Goal: Task Accomplishment & Management: Use online tool/utility

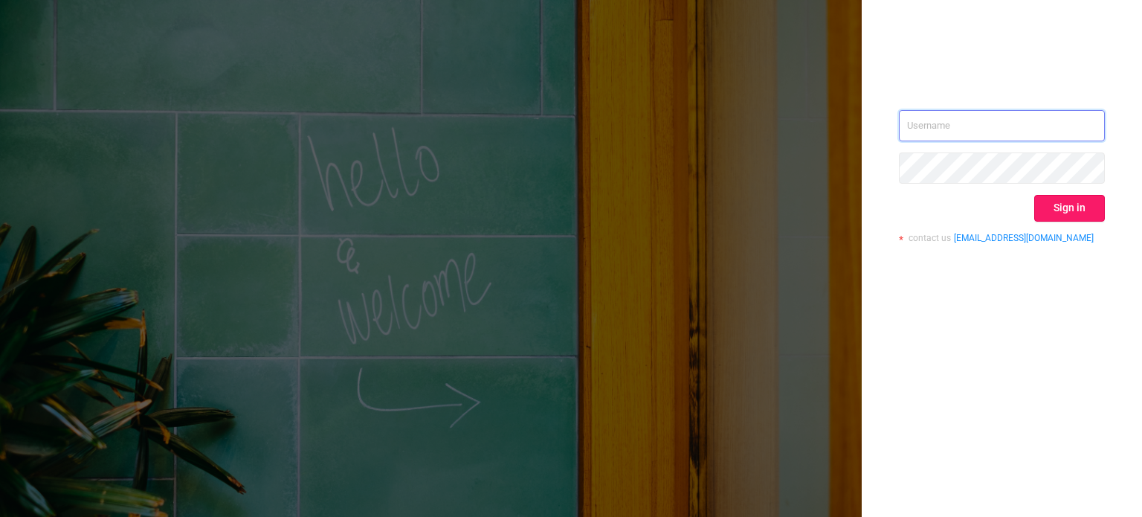
type input "[EMAIL_ADDRESS][DOMAIN_NAME]"
click at [1066, 198] on button "Sign in" at bounding box center [1069, 208] width 71 height 27
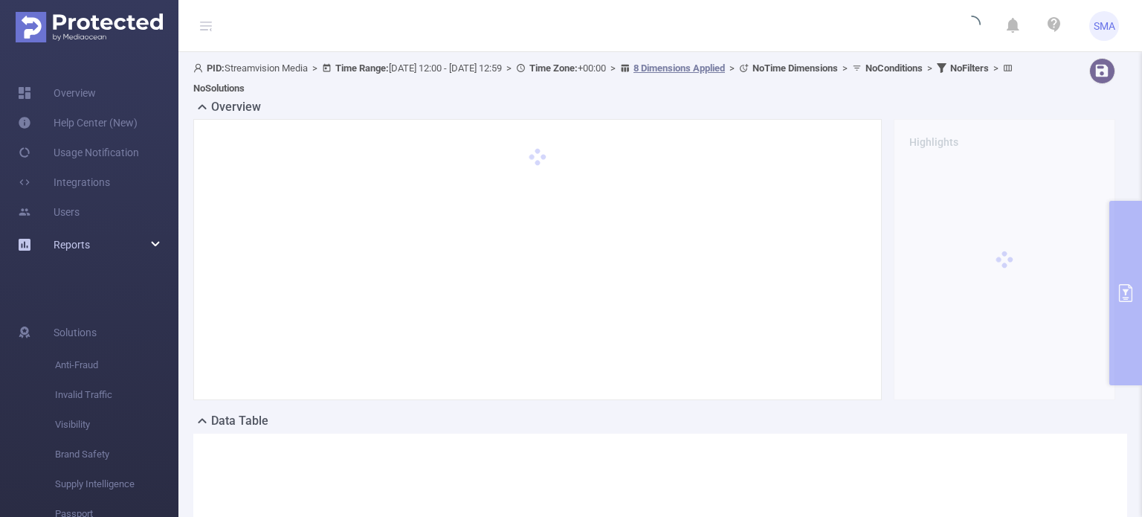
click at [108, 245] on div "Reports" at bounding box center [89, 245] width 178 height 30
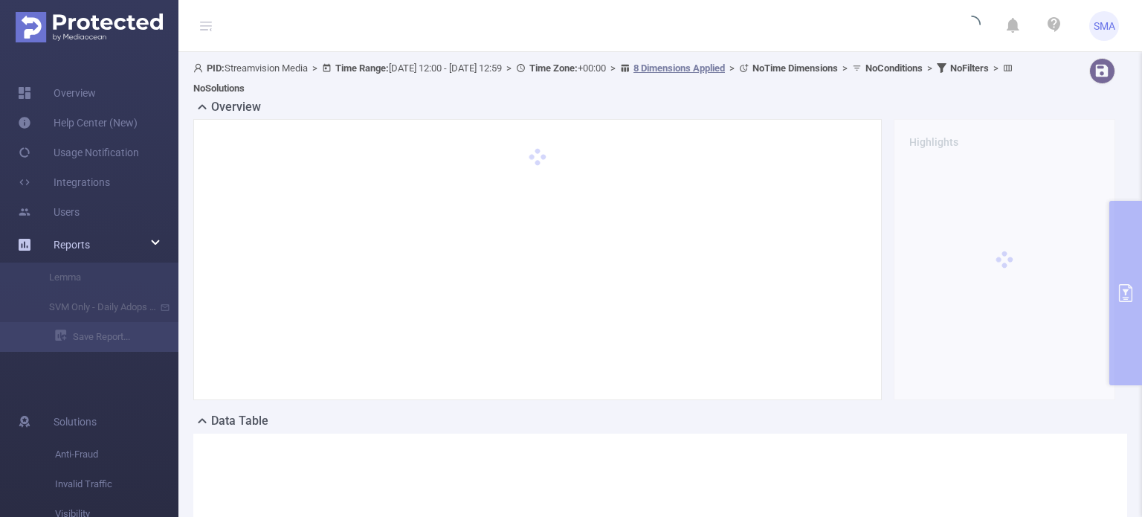
click at [108, 245] on div "Reports" at bounding box center [89, 245] width 178 height 30
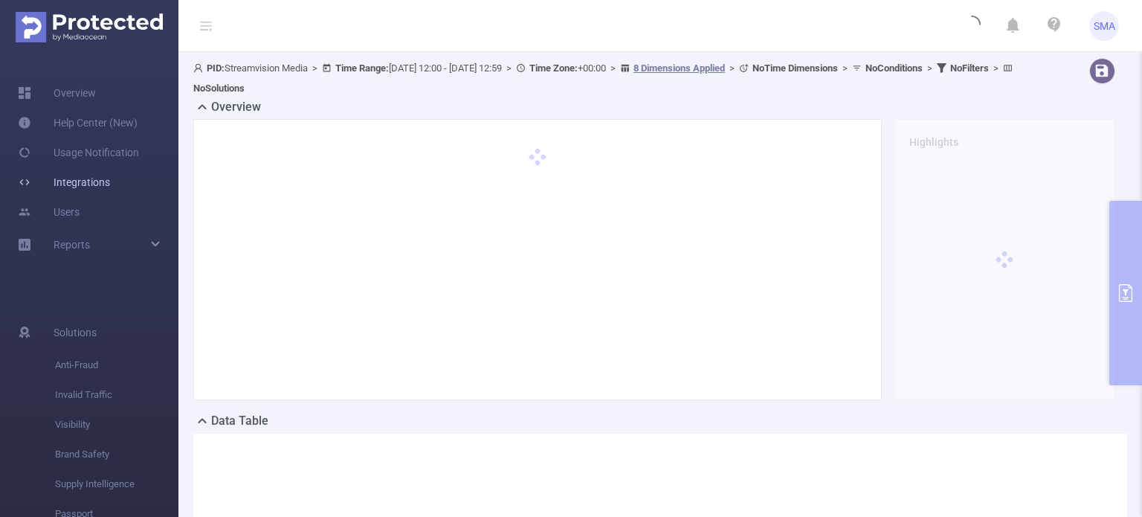
click at [110, 189] on link "Integrations" at bounding box center [64, 182] width 92 height 30
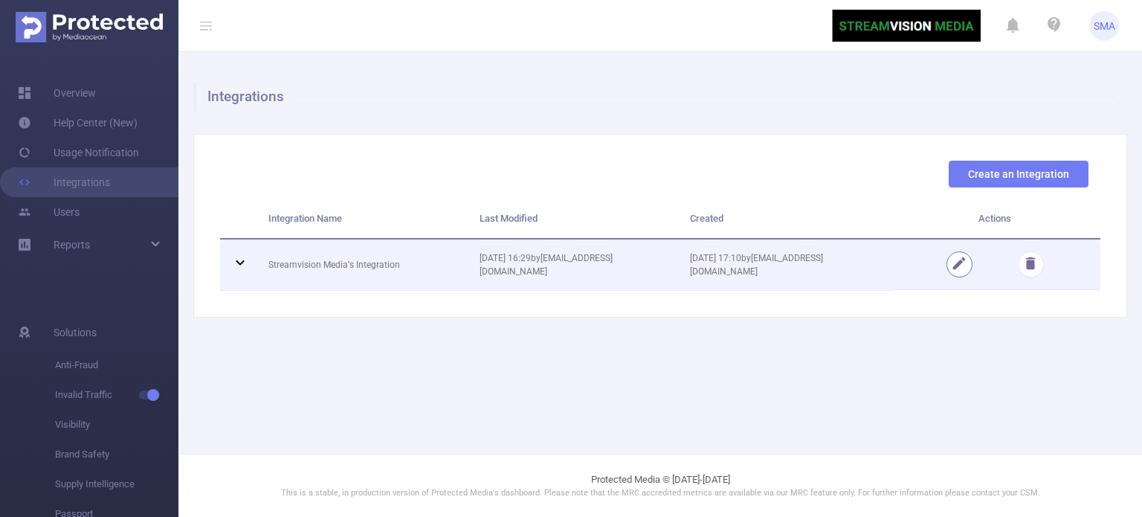
click at [963, 262] on button "button" at bounding box center [959, 264] width 26 height 26
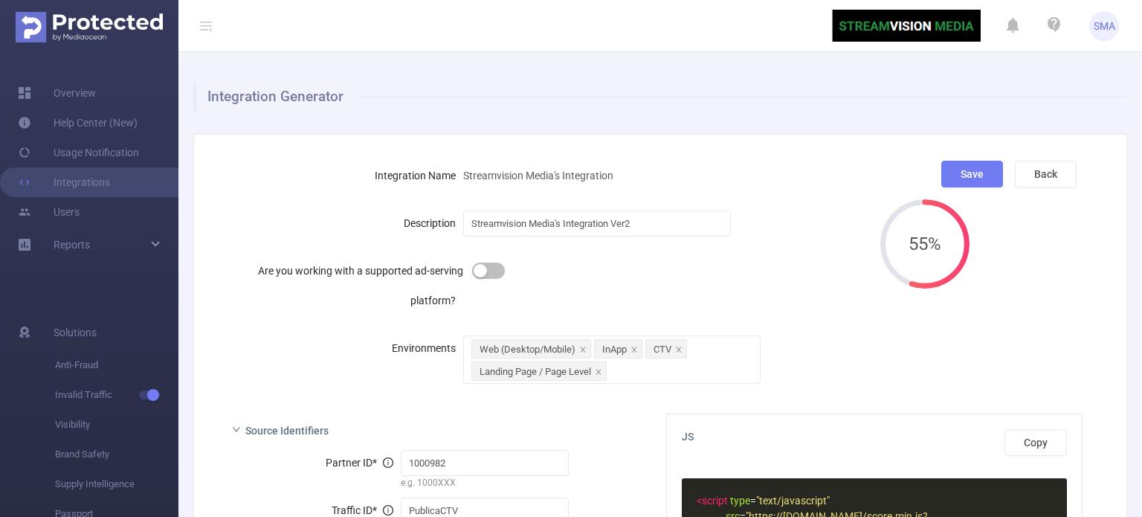
click at [566, 281] on div at bounding box center [611, 271] width 297 height 30
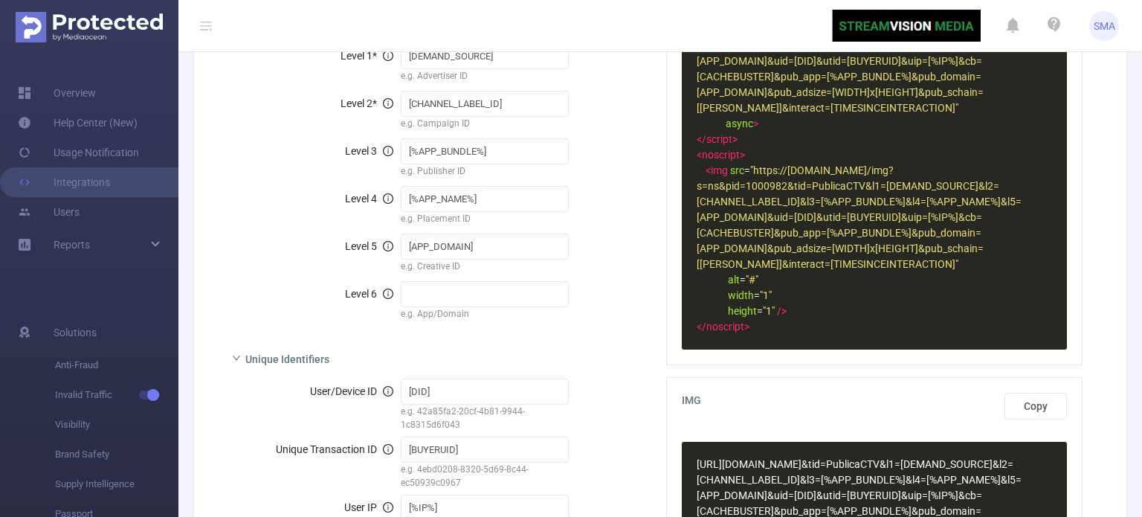
scroll to position [446, 0]
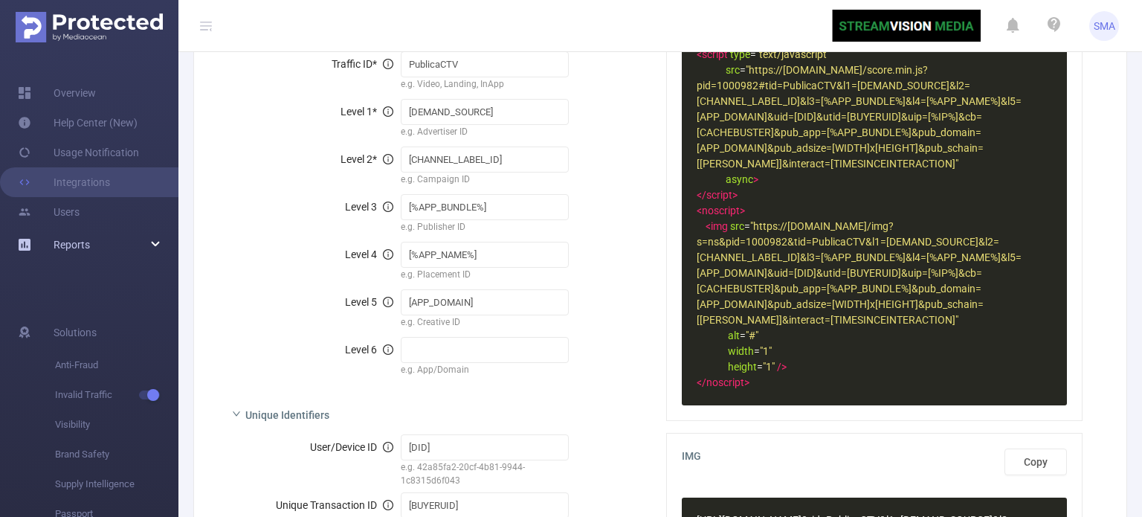
click at [104, 237] on div "Reports" at bounding box center [89, 245] width 178 height 30
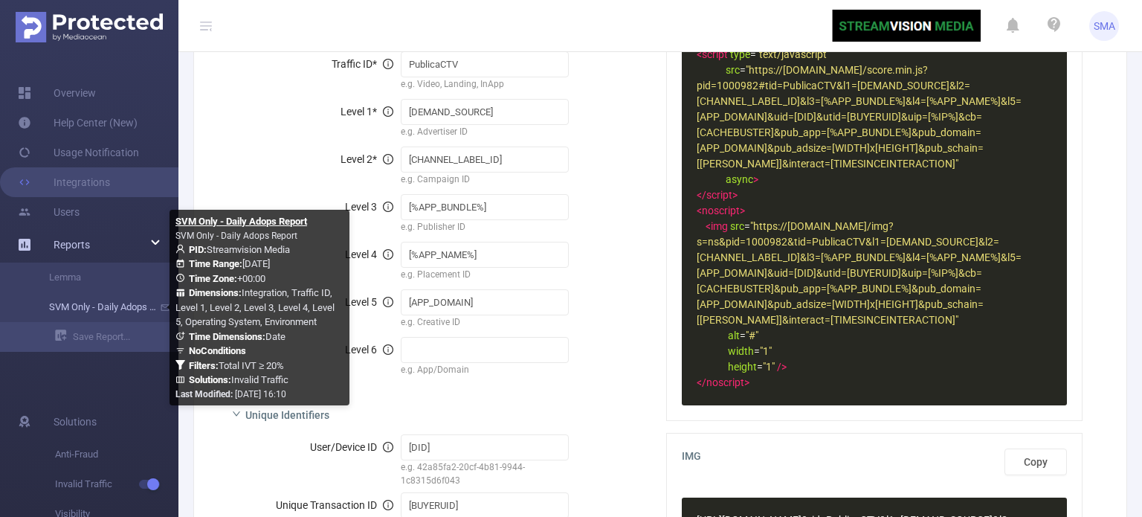
click at [91, 308] on link "SVM Only - Daily Adops Report" at bounding box center [95, 307] width 131 height 30
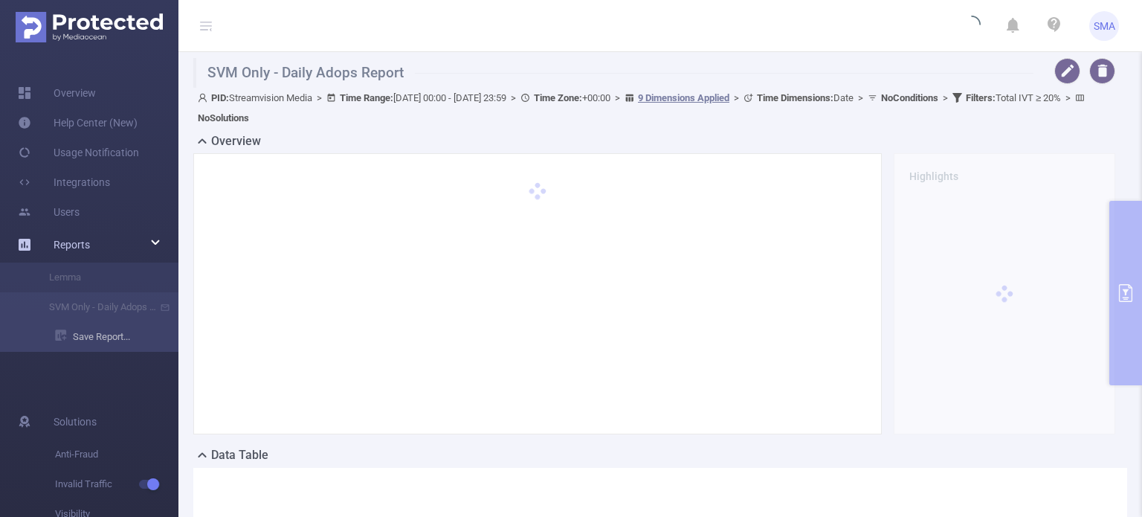
click at [107, 341] on li "Save Report..." at bounding box center [89, 337] width 178 height 30
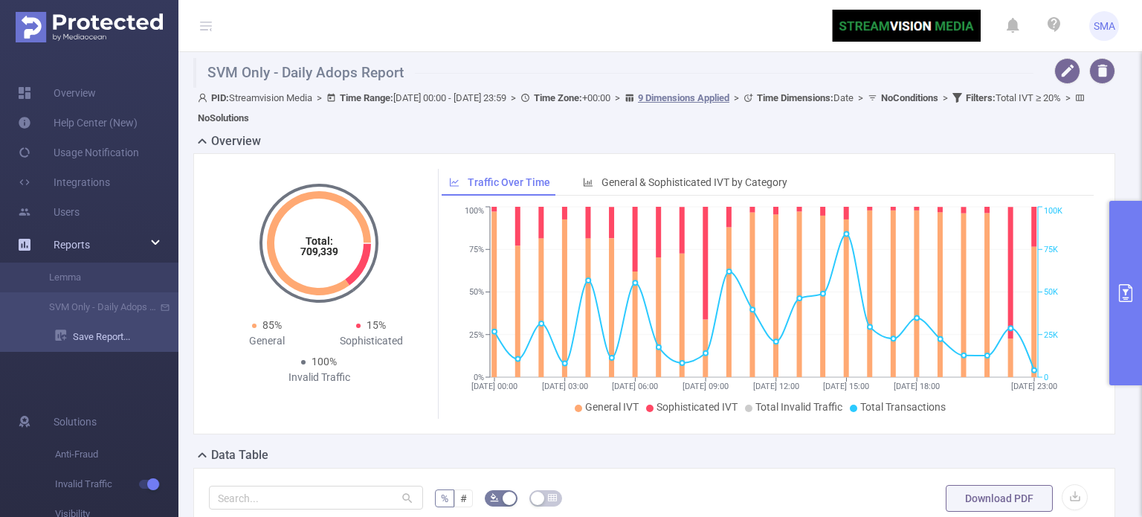
click at [104, 332] on link "Save Report..." at bounding box center [116, 337] width 123 height 30
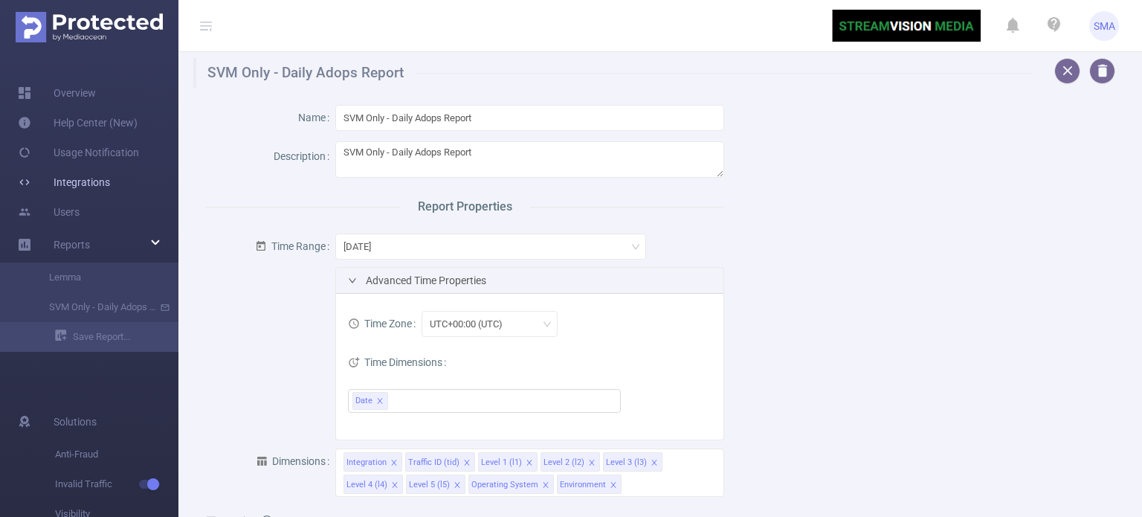
click at [110, 184] on link "Integrations" at bounding box center [64, 182] width 92 height 30
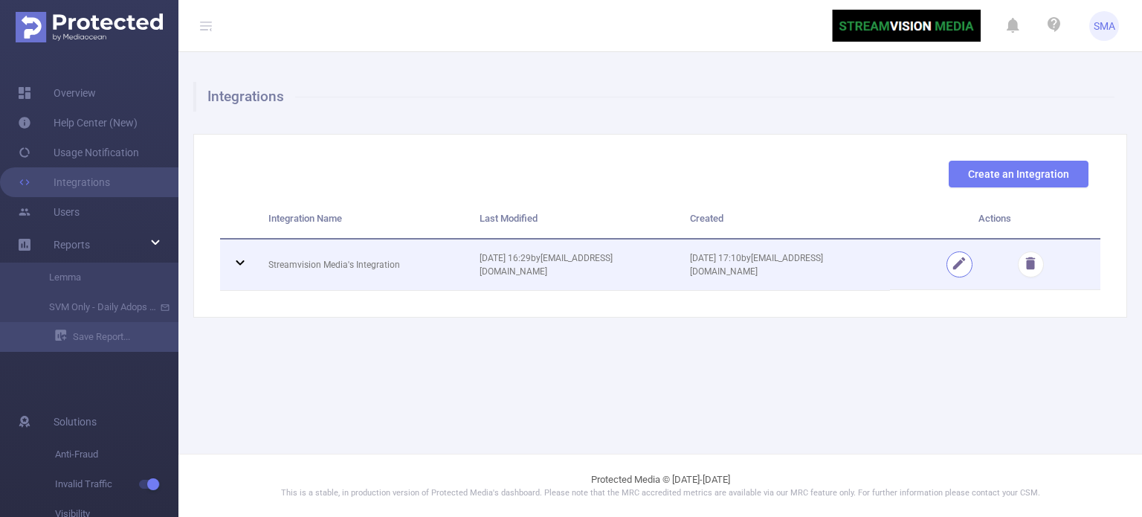
click at [951, 259] on button "button" at bounding box center [959, 264] width 26 height 26
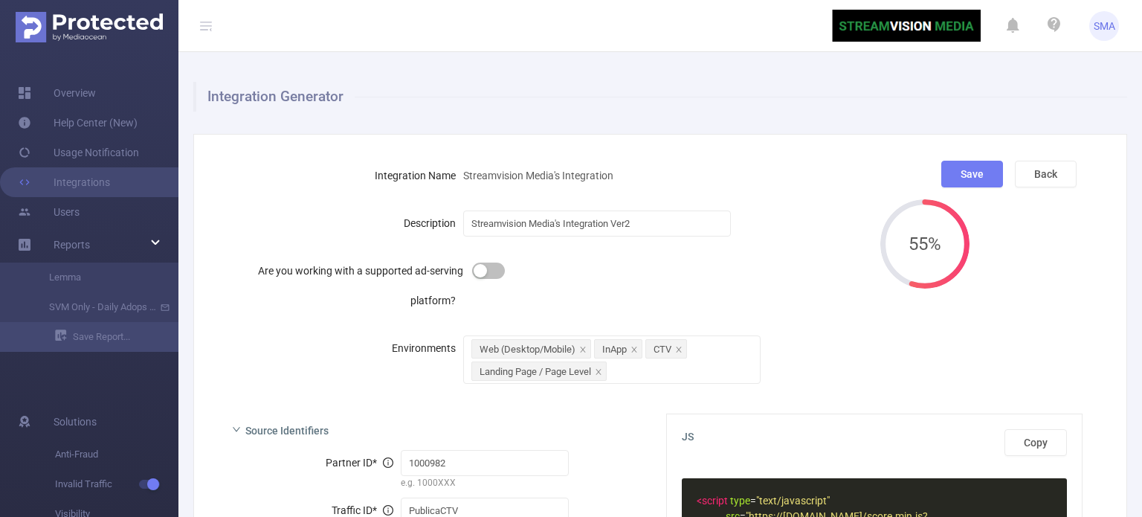
click at [794, 221] on div "Description Streamvision Media's Integration Ver2" at bounding box center [544, 223] width 648 height 30
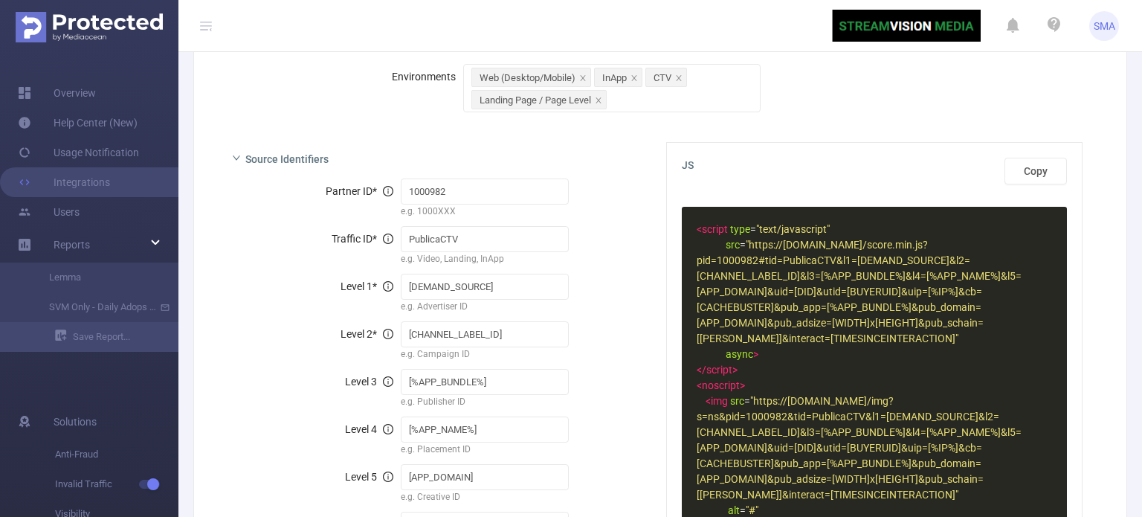
scroll to position [297, 0]
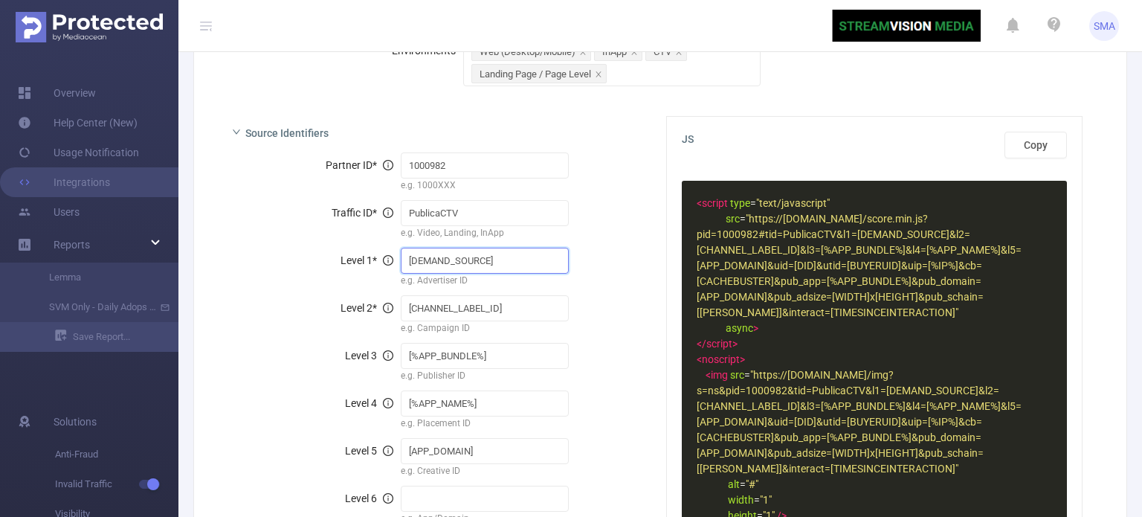
click at [430, 260] on input "[DEMAND_SOURCE]" at bounding box center [485, 260] width 169 height 26
click at [585, 243] on div "Partner ID * 1000982 e.g. 1000XXX Traffic ID * PublicaCTV e.g. Video, Landing, …" at bounding box center [434, 344] width 428 height 395
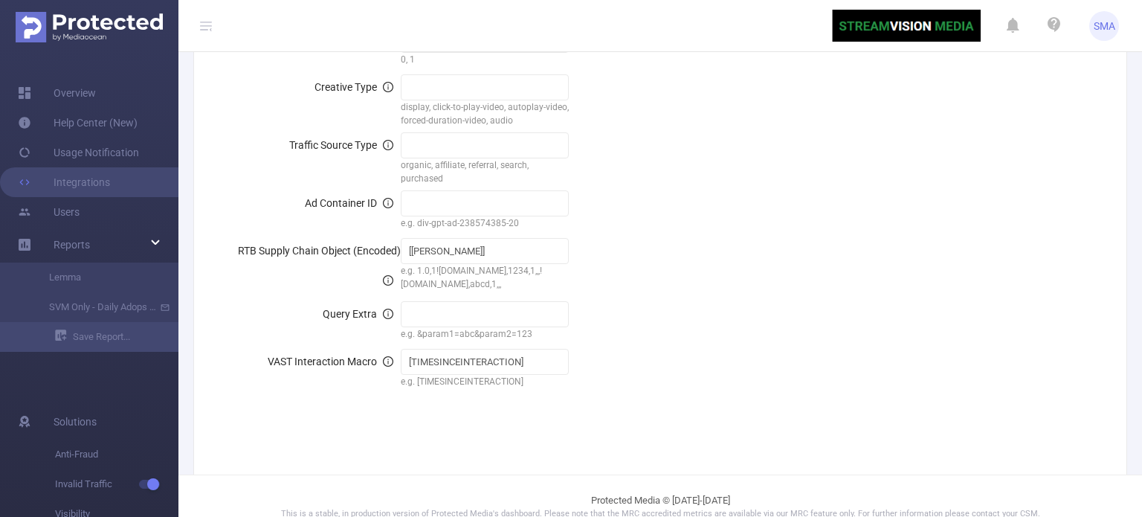
scroll to position [1787, 0]
